Goal: Navigation & Orientation: Locate item on page

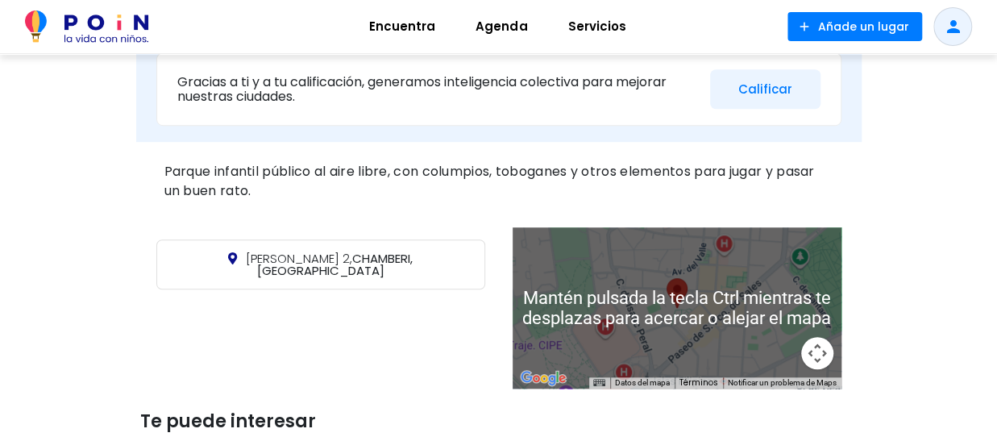
scroll to position [564, 0]
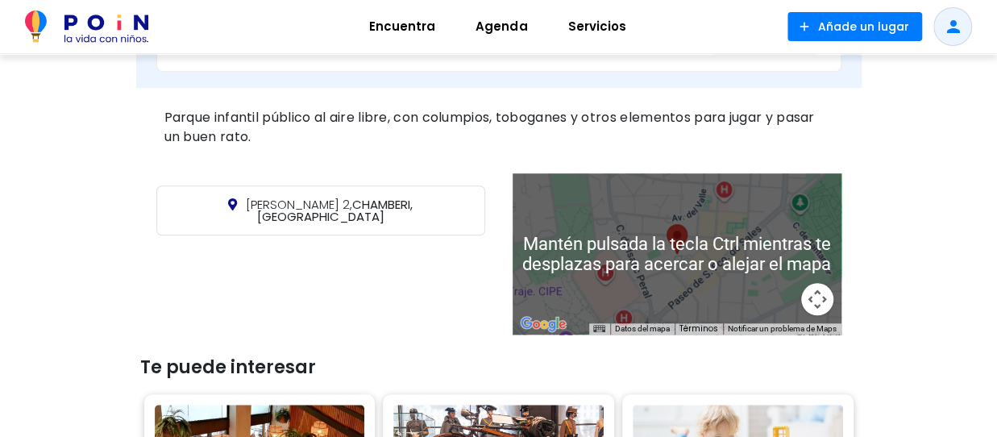
click at [680, 284] on div at bounding box center [676, 253] width 329 height 161
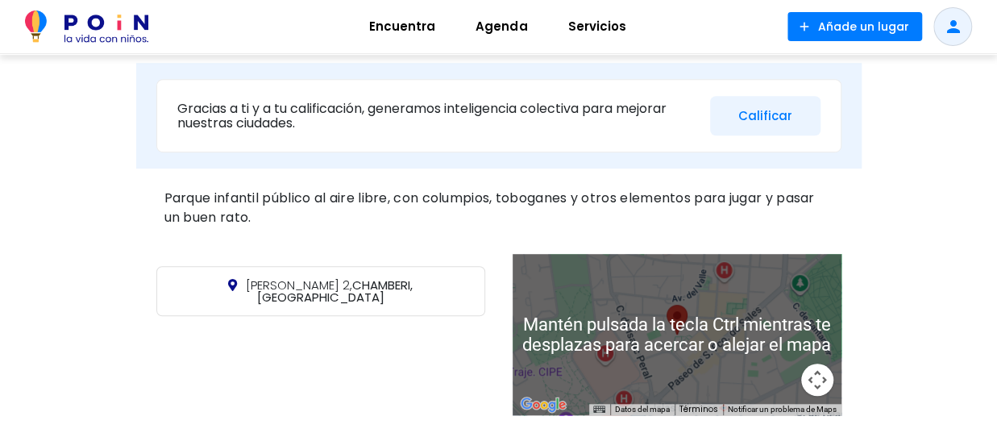
scroll to position [645, 0]
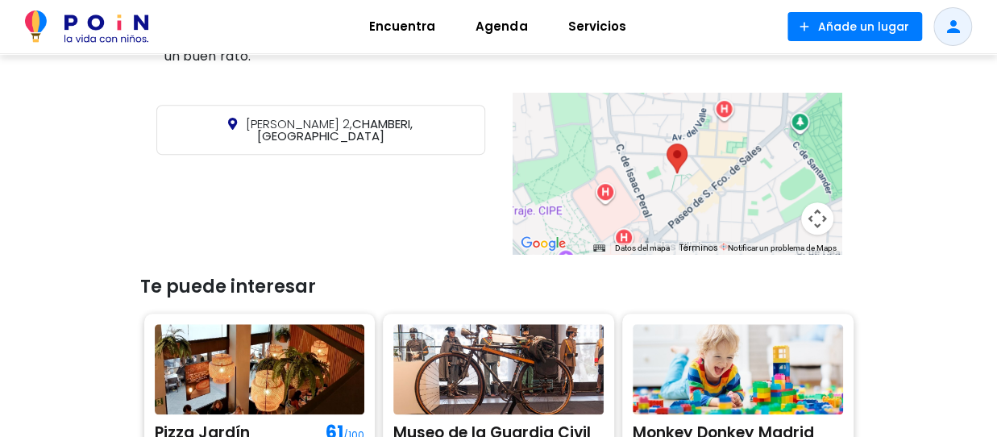
click at [817, 220] on button "Controles de visualización del mapa" at bounding box center [817, 218] width 32 height 32
click at [690, 185] on div at bounding box center [676, 173] width 329 height 161
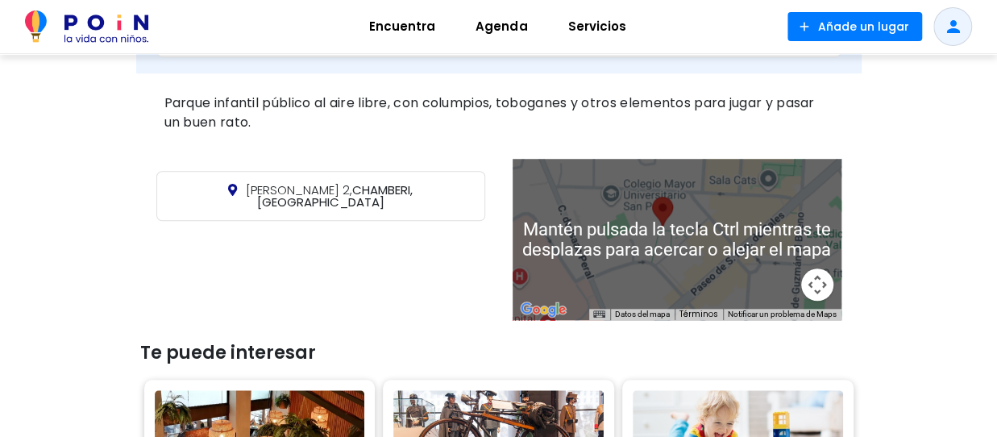
scroll to position [564, 0]
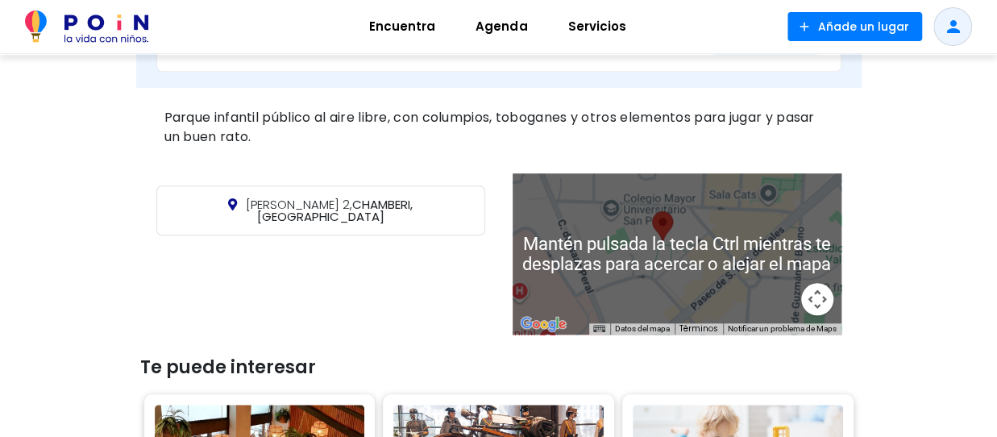
click at [681, 264] on div at bounding box center [676, 253] width 329 height 161
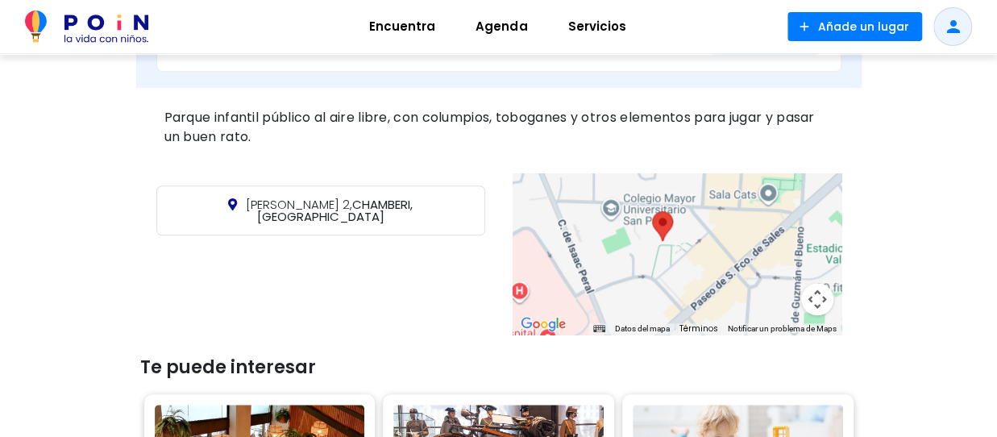
click at [815, 296] on button "Controles de visualización del mapa" at bounding box center [817, 299] width 32 height 32
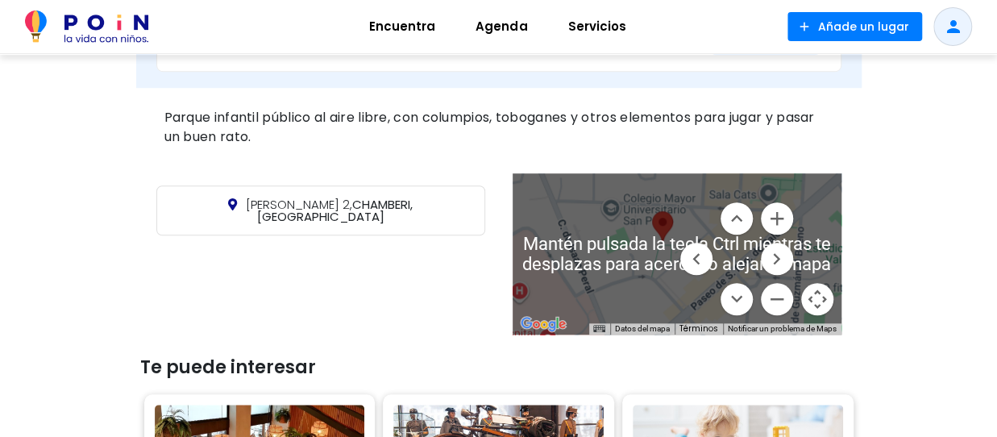
click at [652, 211] on area at bounding box center [652, 211] width 0 height 0
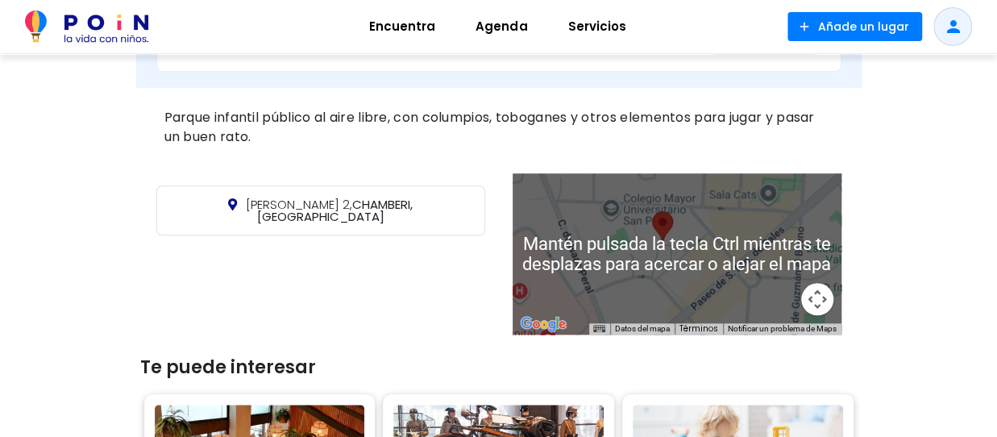
click at [652, 211] on area at bounding box center [652, 211] width 0 height 0
